Goal: Use online tool/utility

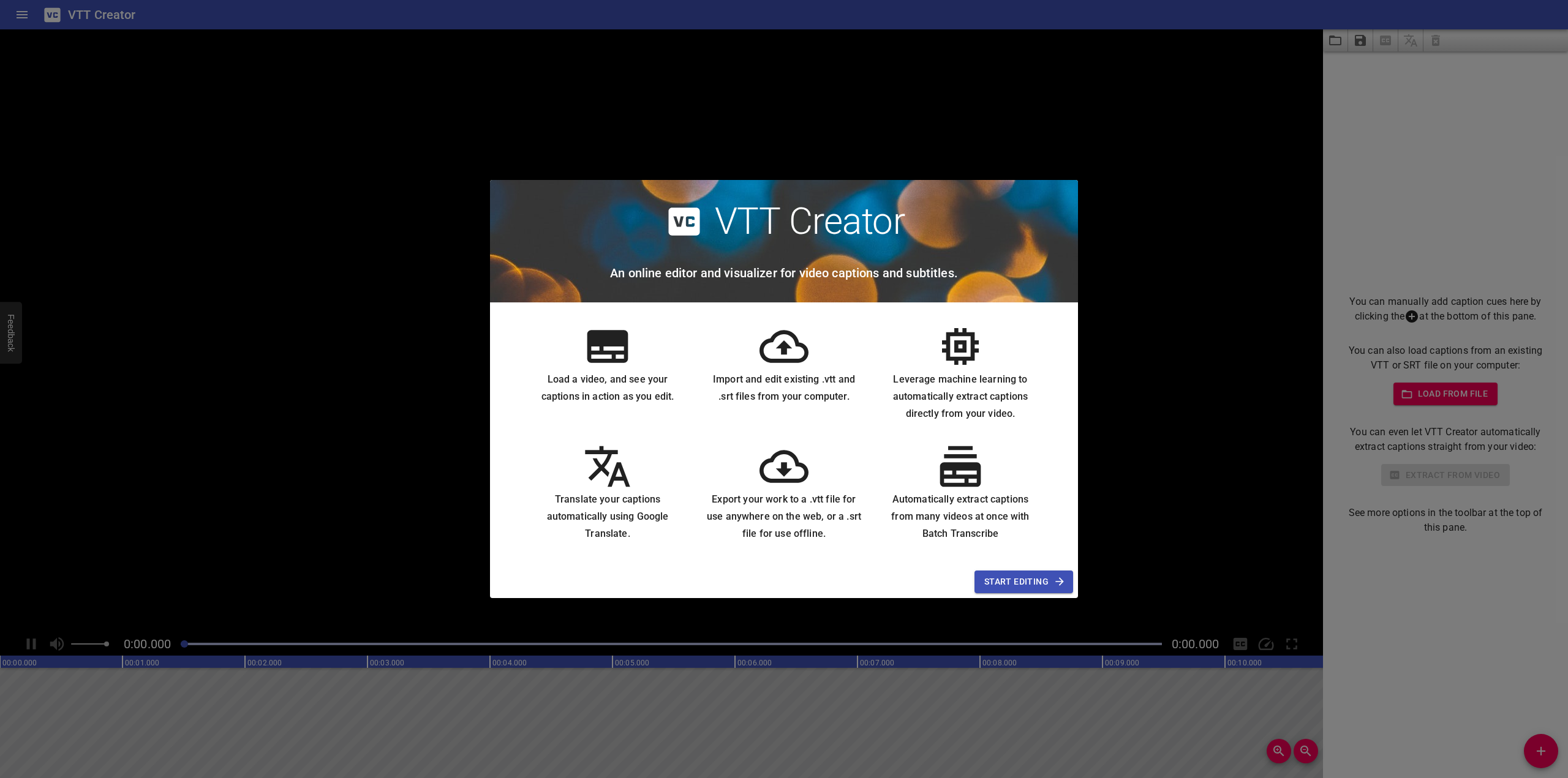
click at [1002, 579] on span "Start Editing" at bounding box center [1023, 582] width 79 height 15
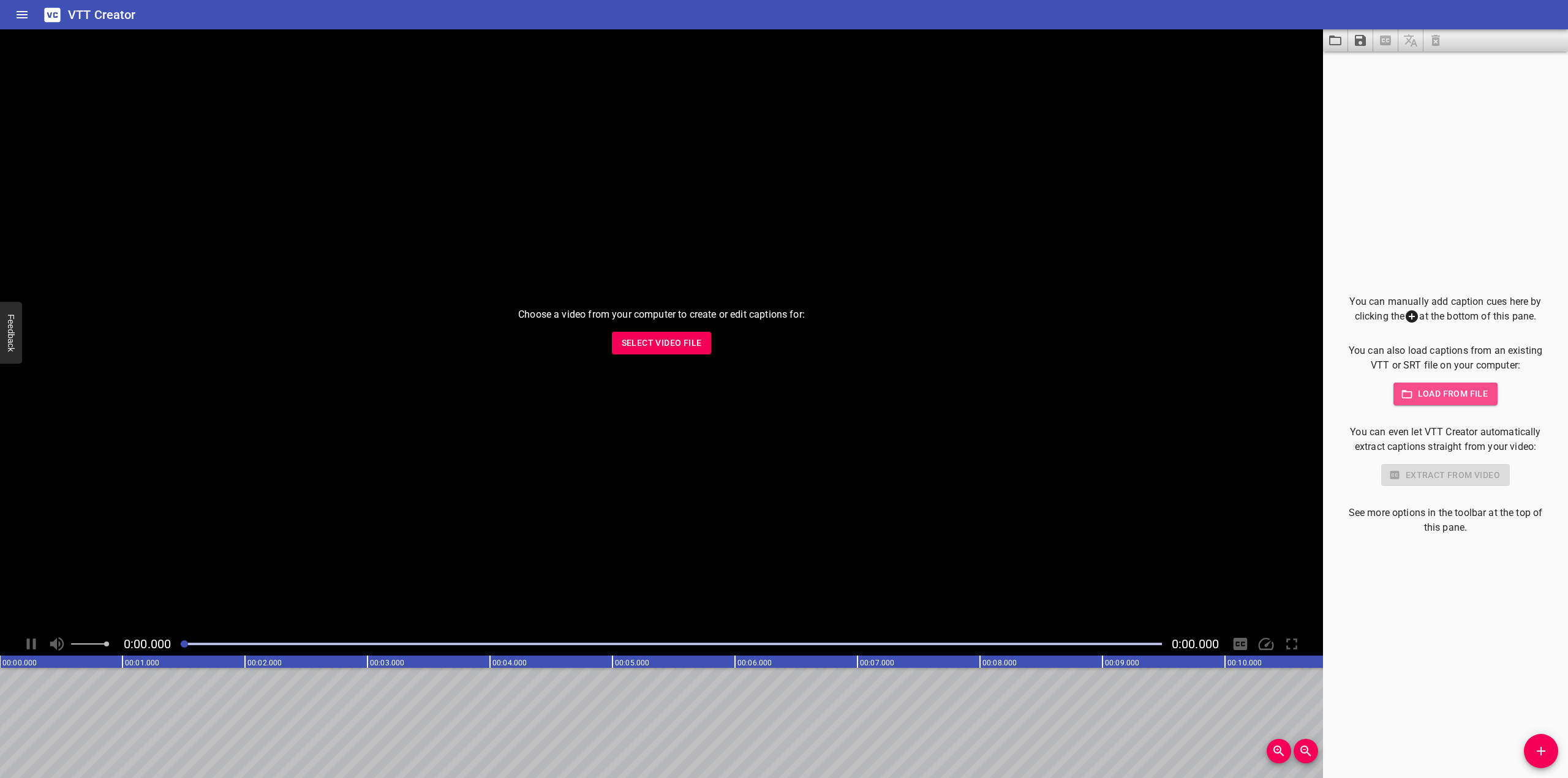
click at [1452, 387] on span "Load from file" at bounding box center [1445, 394] width 85 height 15
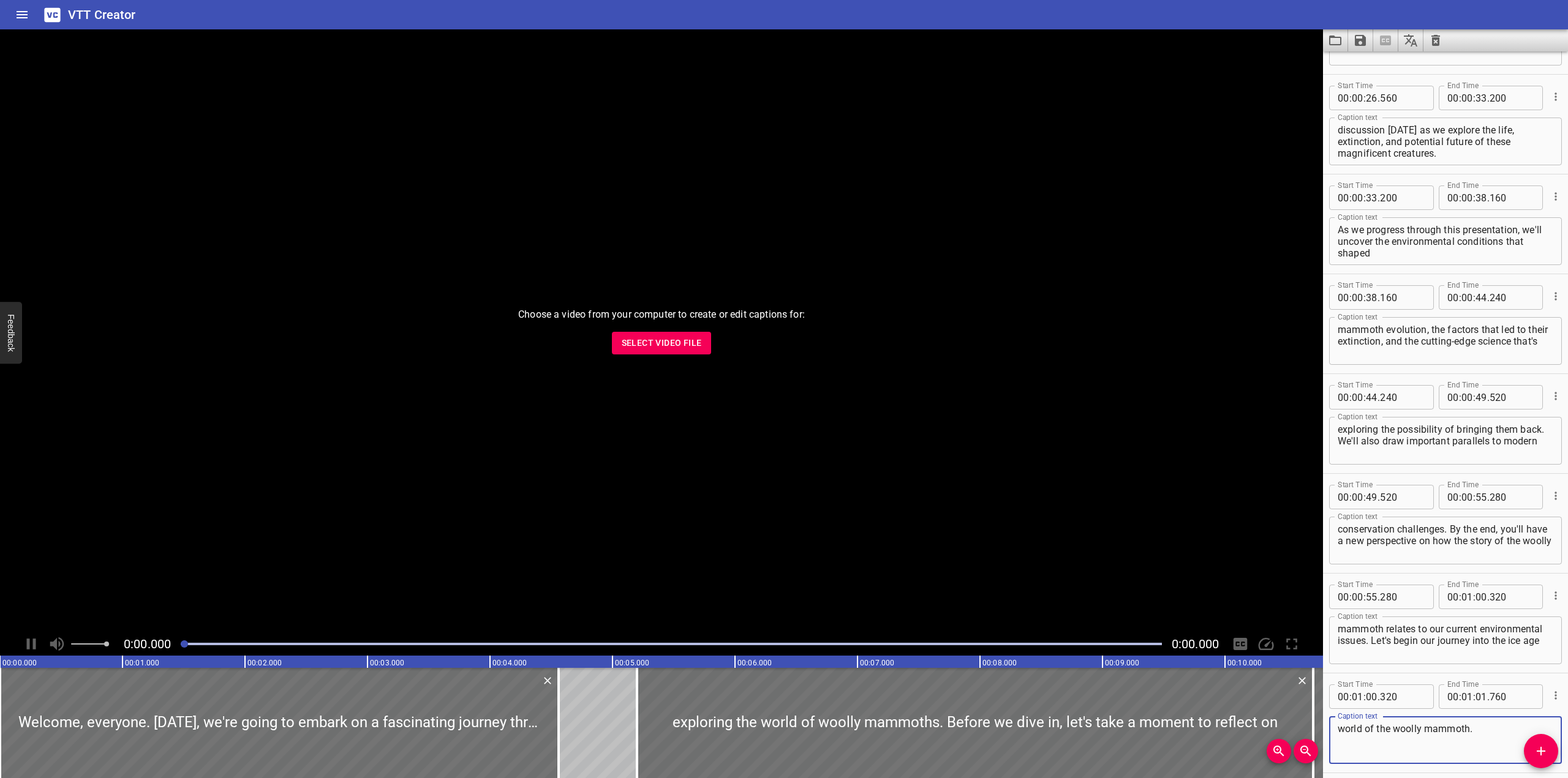
scroll to position [528, 0]
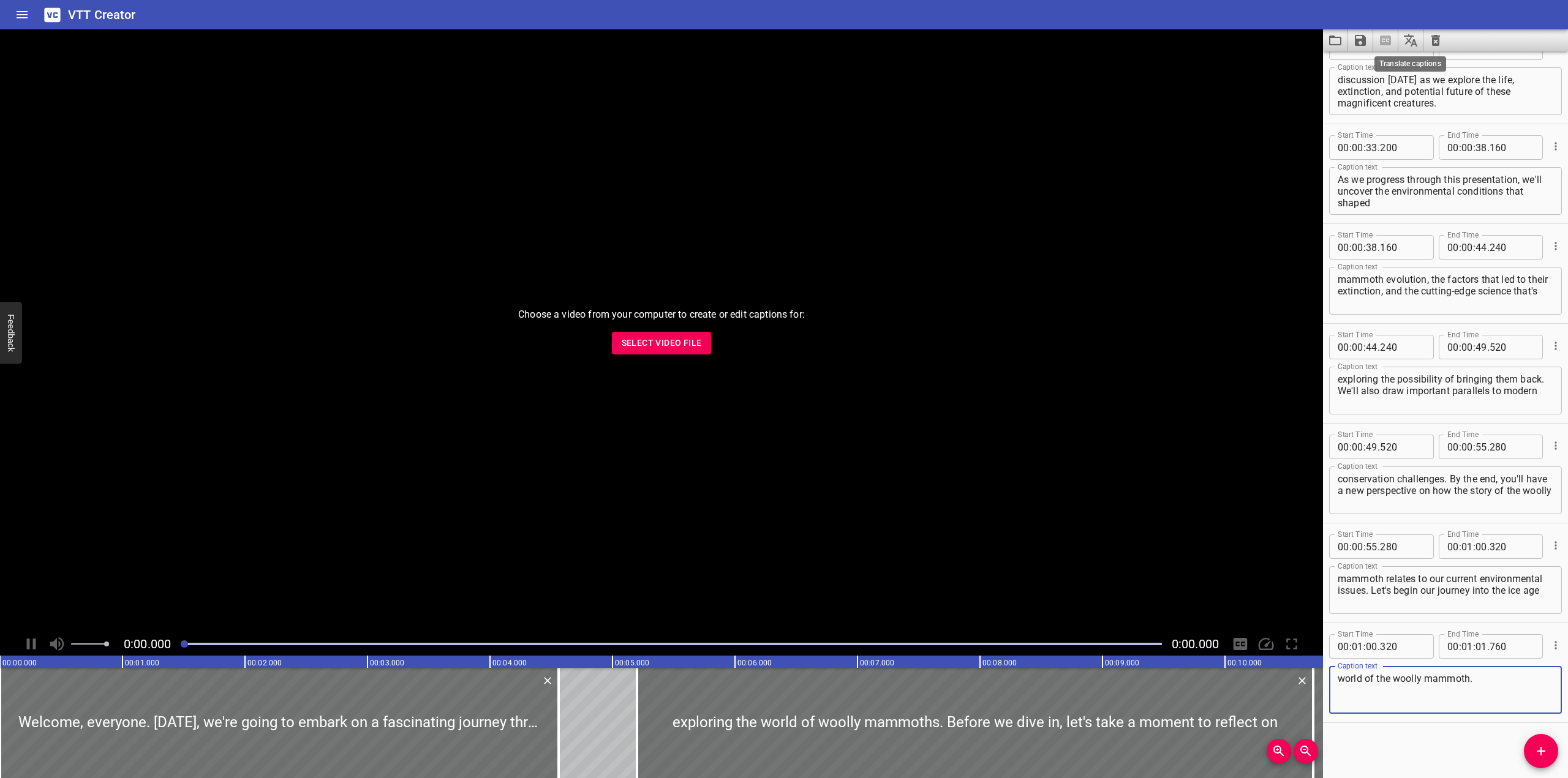
click at [1409, 39] on icon "Translate captions" at bounding box center [1411, 40] width 15 height 15
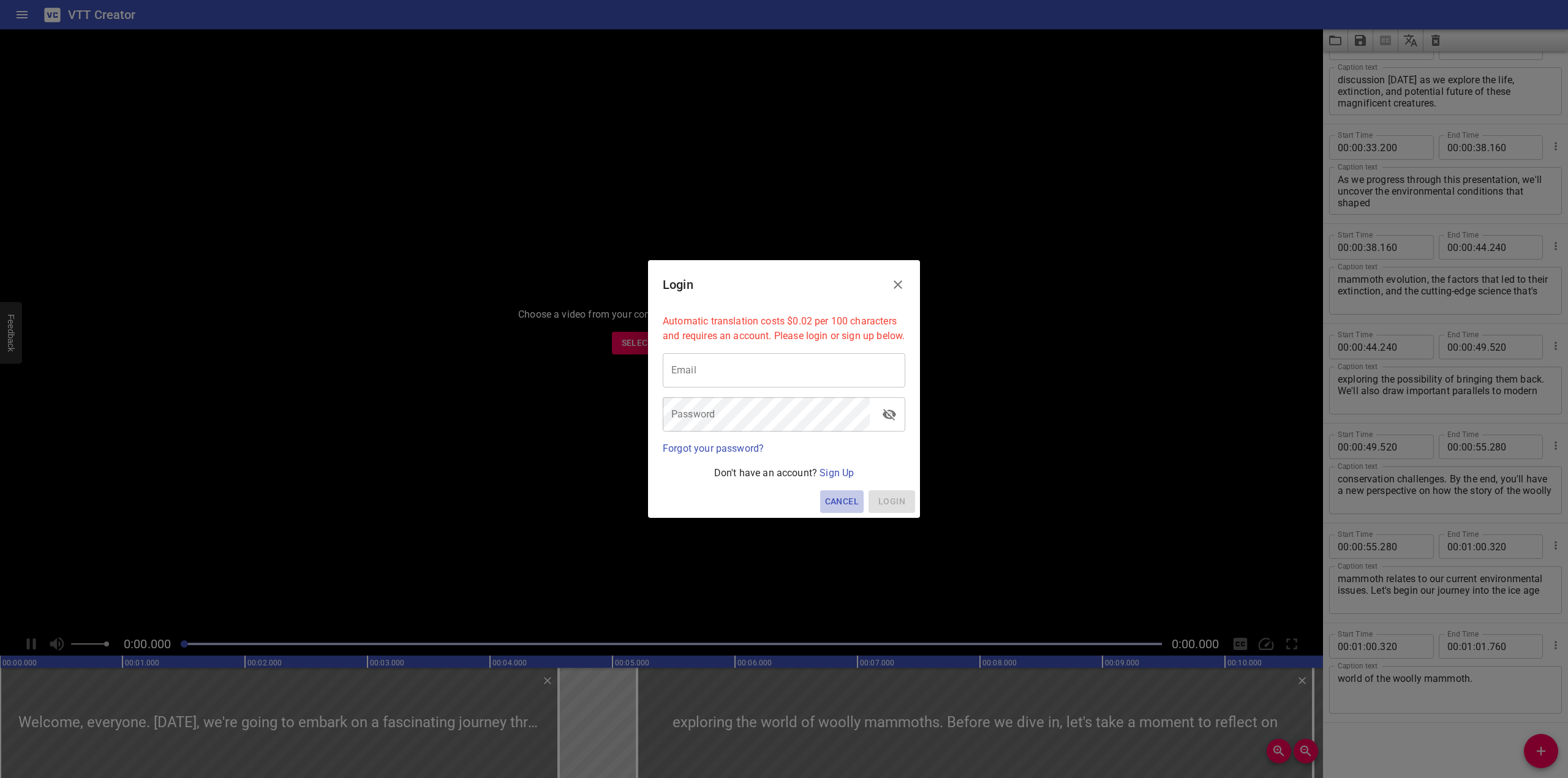
click at [846, 507] on span "Cancel" at bounding box center [841, 501] width 34 height 15
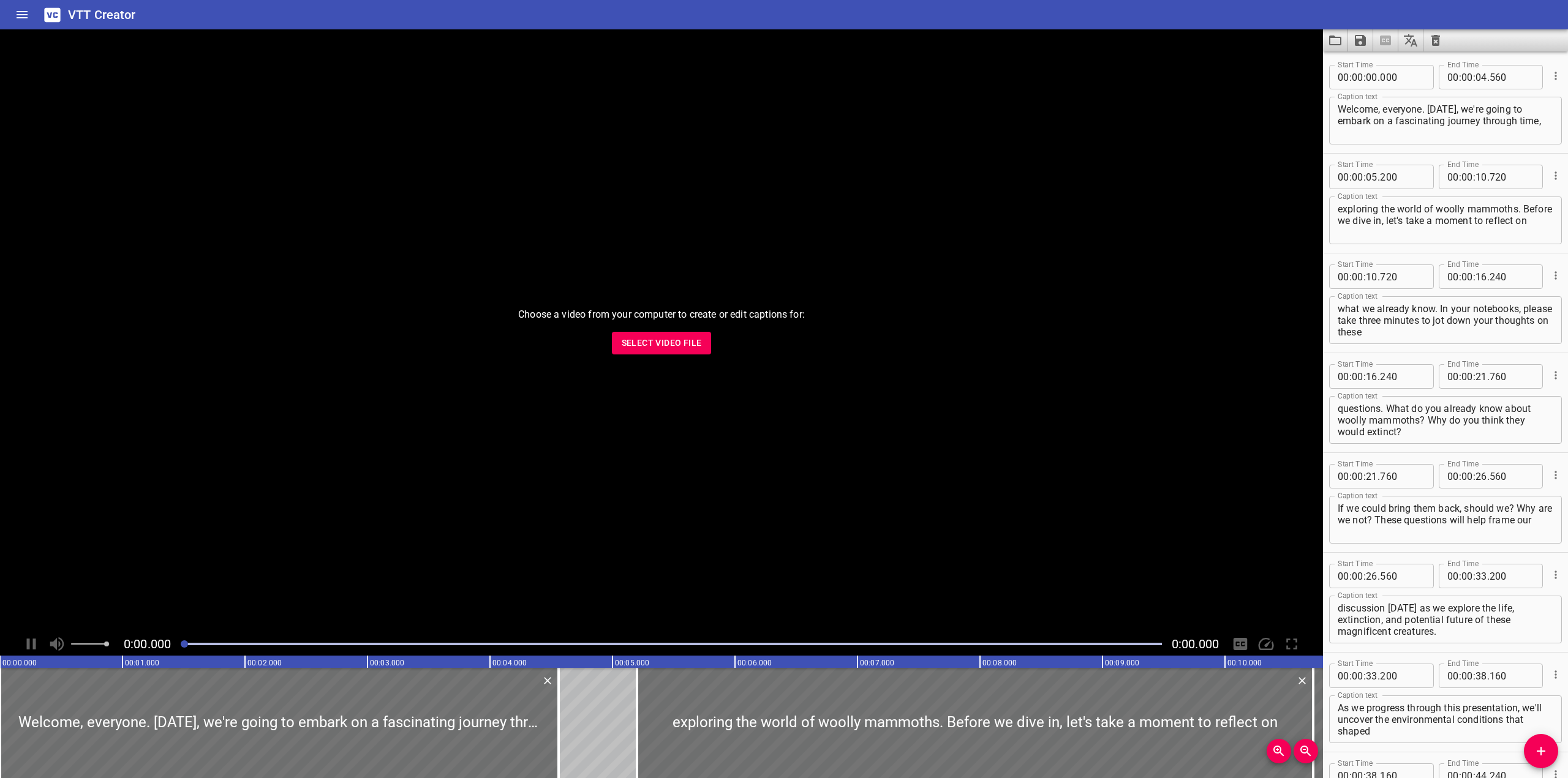
scroll to position [528, 0]
